Goal: Task Accomplishment & Management: Use online tool/utility

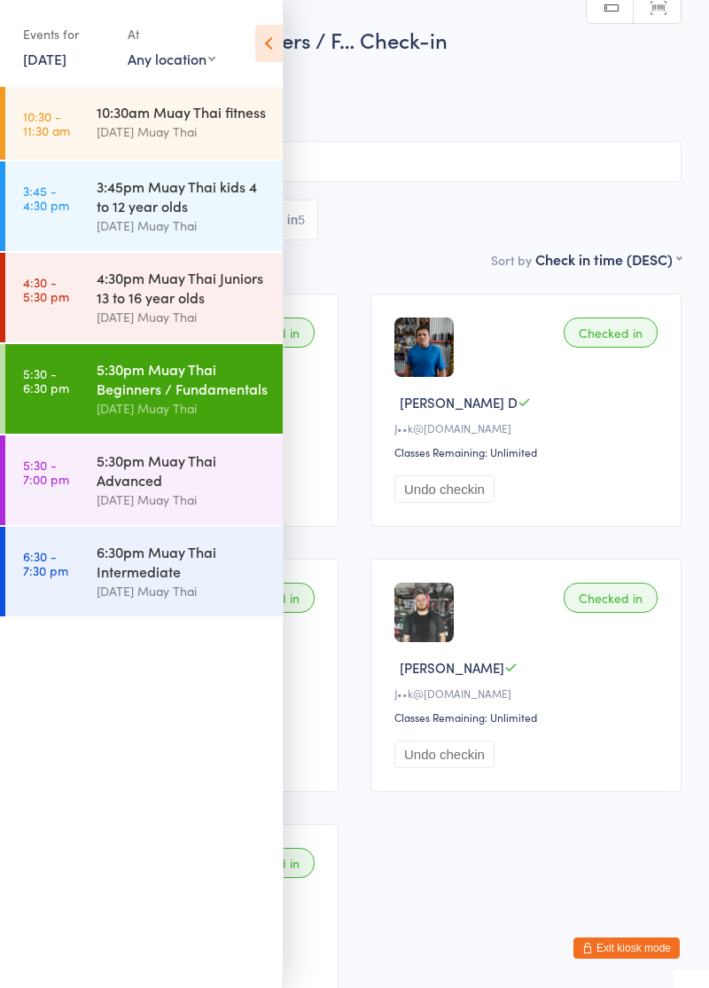
click at [128, 603] on div "6:30pm Muay Thai Intermediate [DATE] Muay Thai" at bounding box center [190, 572] width 186 height 90
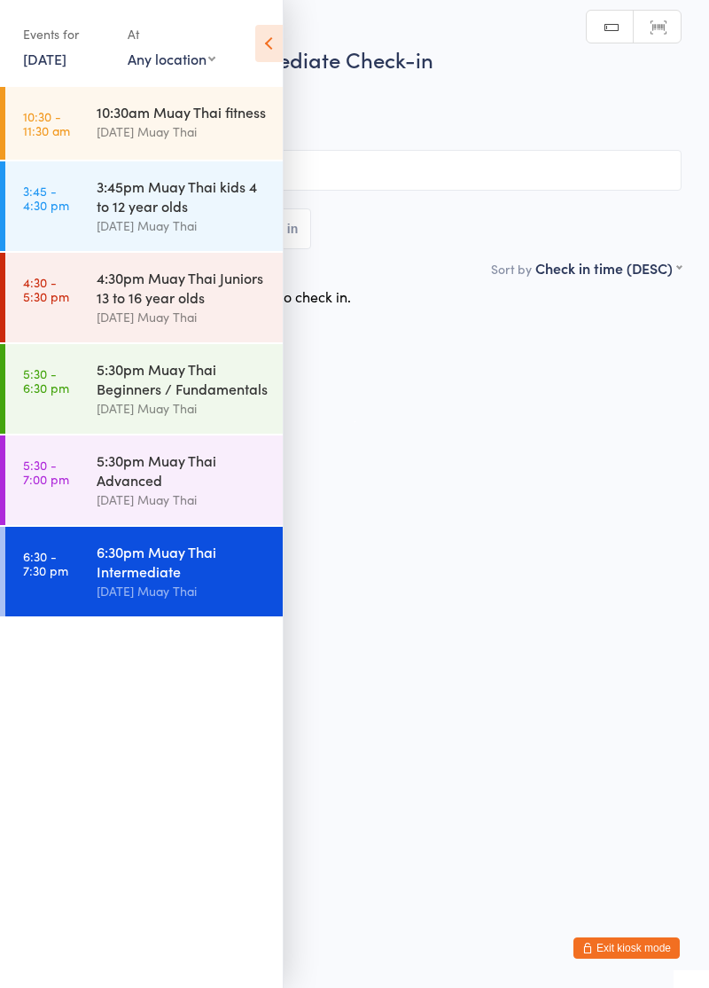
click at [268, 47] on icon at bounding box center [268, 43] width 27 height 37
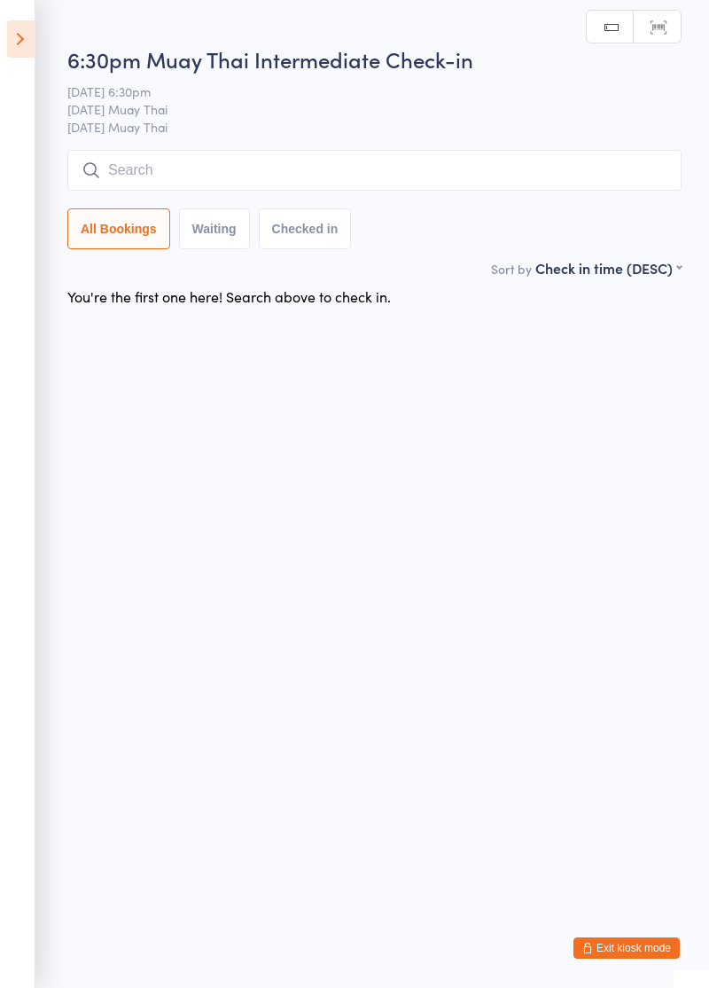
click at [113, 175] on input "search" at bounding box center [374, 170] width 614 height 41
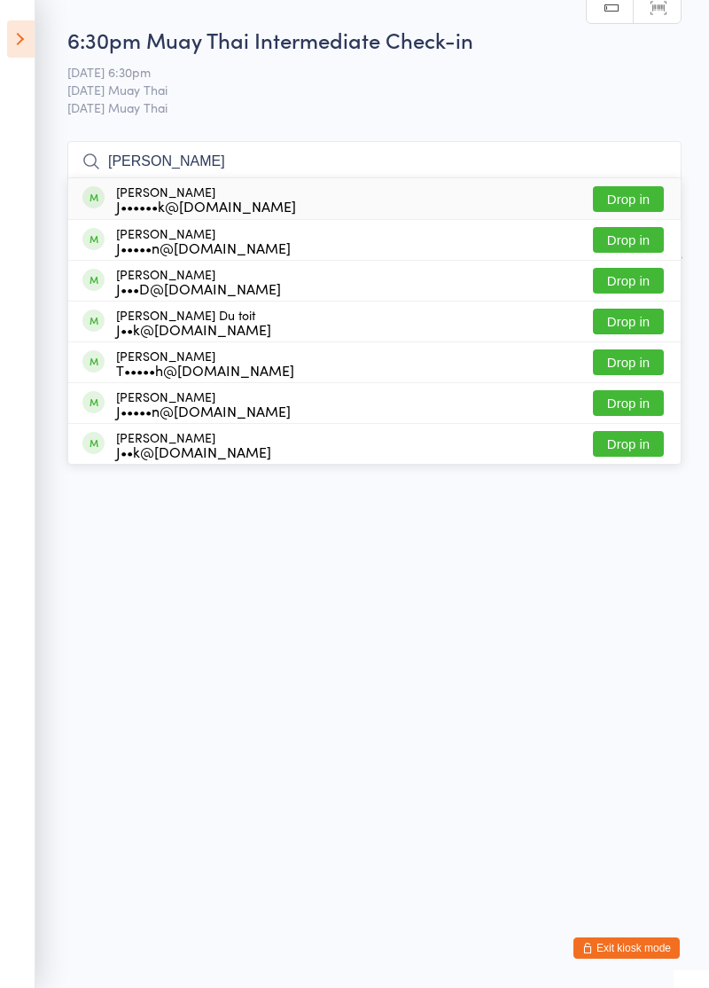
type input "[PERSON_NAME]"
click at [642, 320] on button "Drop in" at bounding box center [628, 322] width 71 height 26
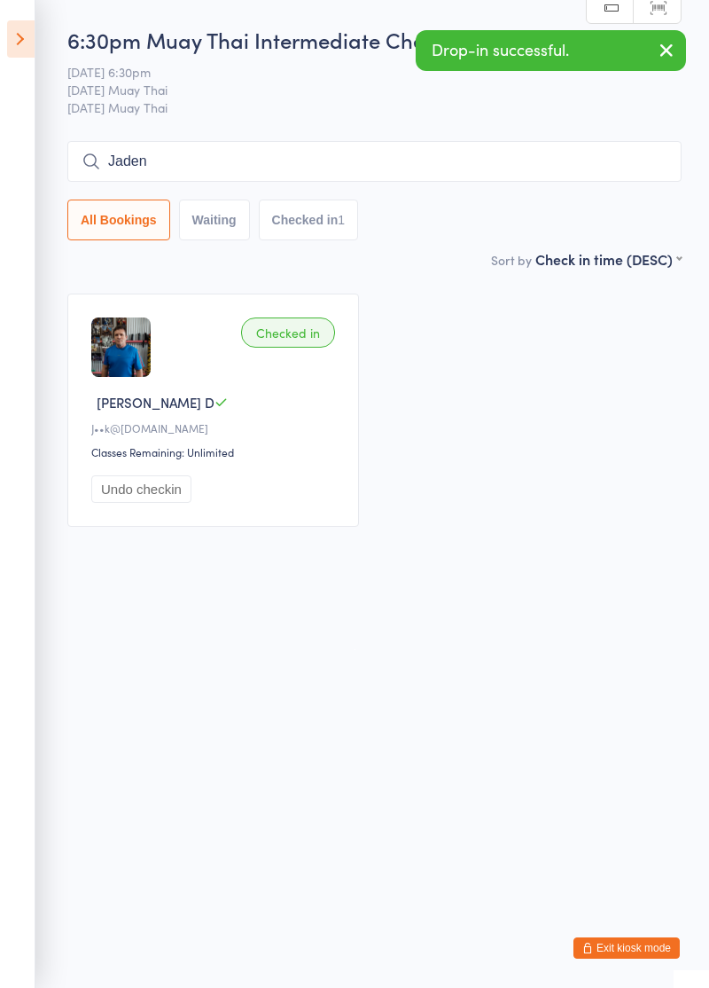
type input "Jaden"
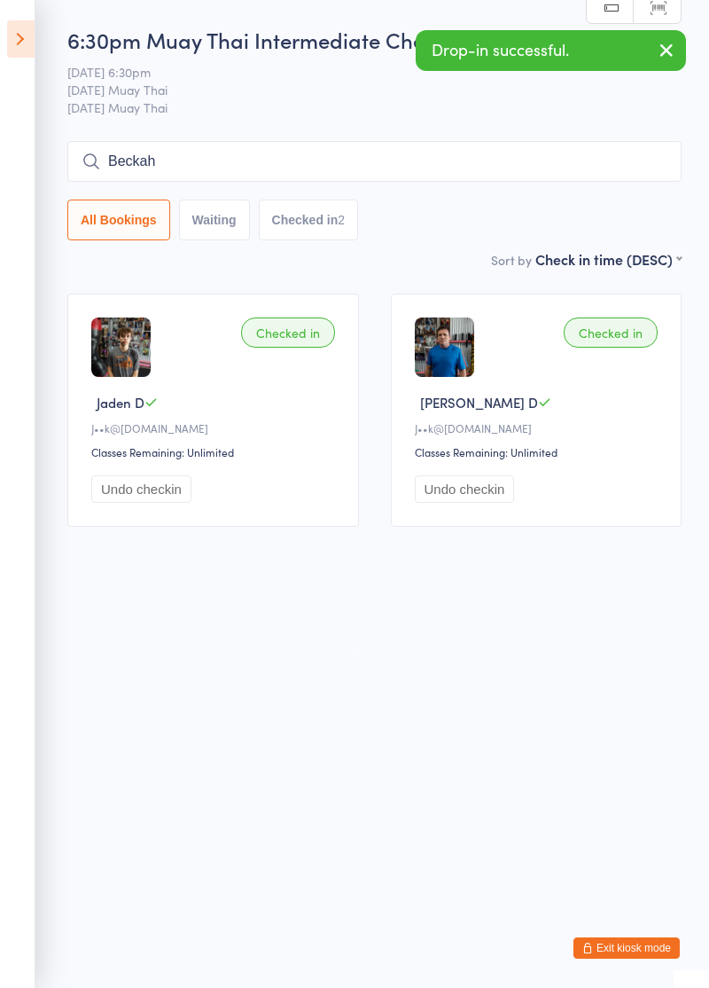
type input "Beckah"
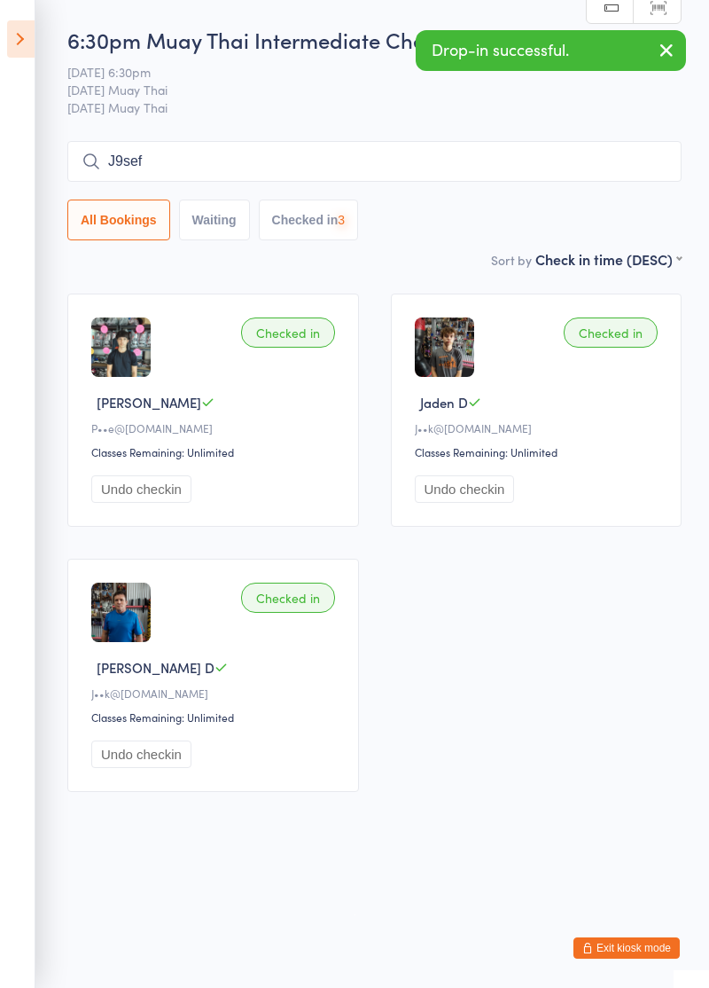
type input "J9sef"
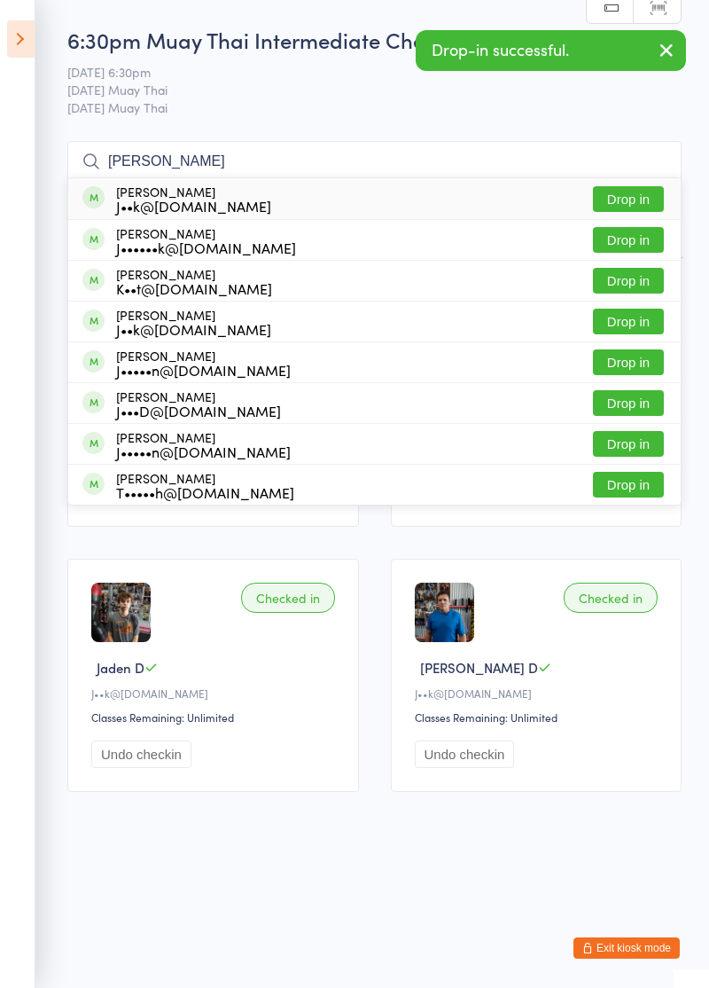
type input "[PERSON_NAME]"
click at [635, 198] on button "Drop in" at bounding box center [628, 199] width 71 height 26
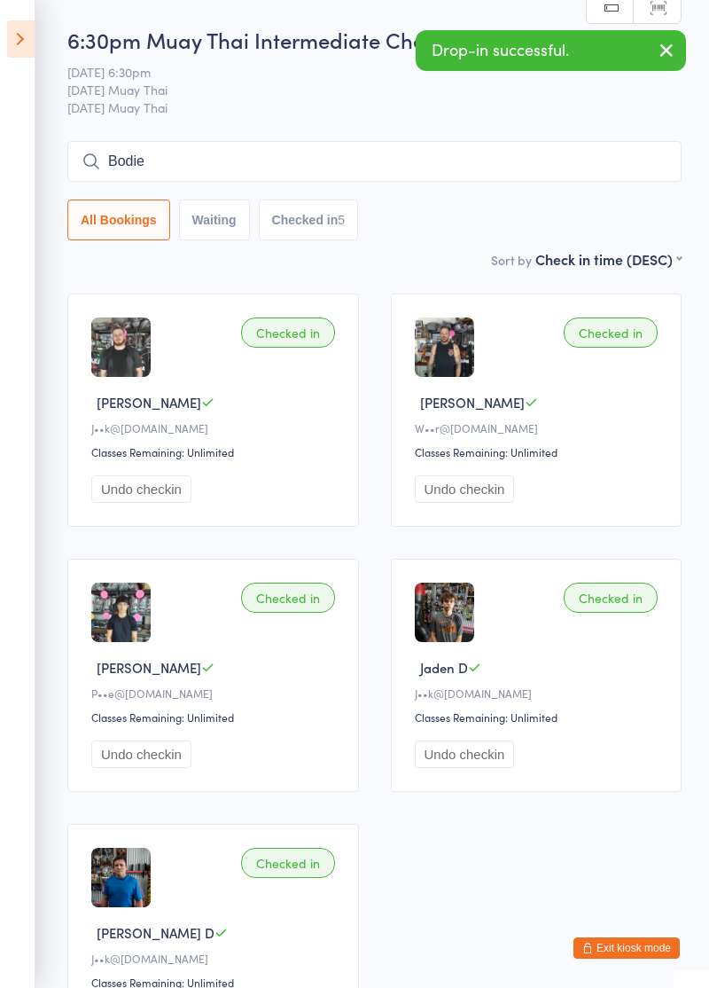
type input "Bodie"
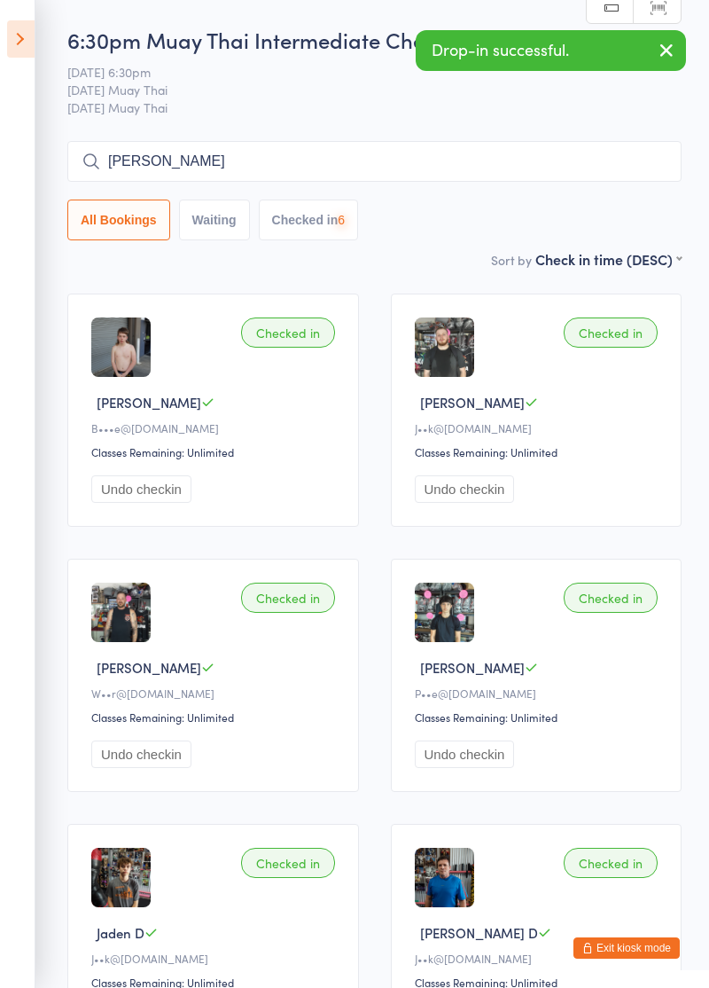
type input "[PERSON_NAME]"
